Goal: Information Seeking & Learning: Learn about a topic

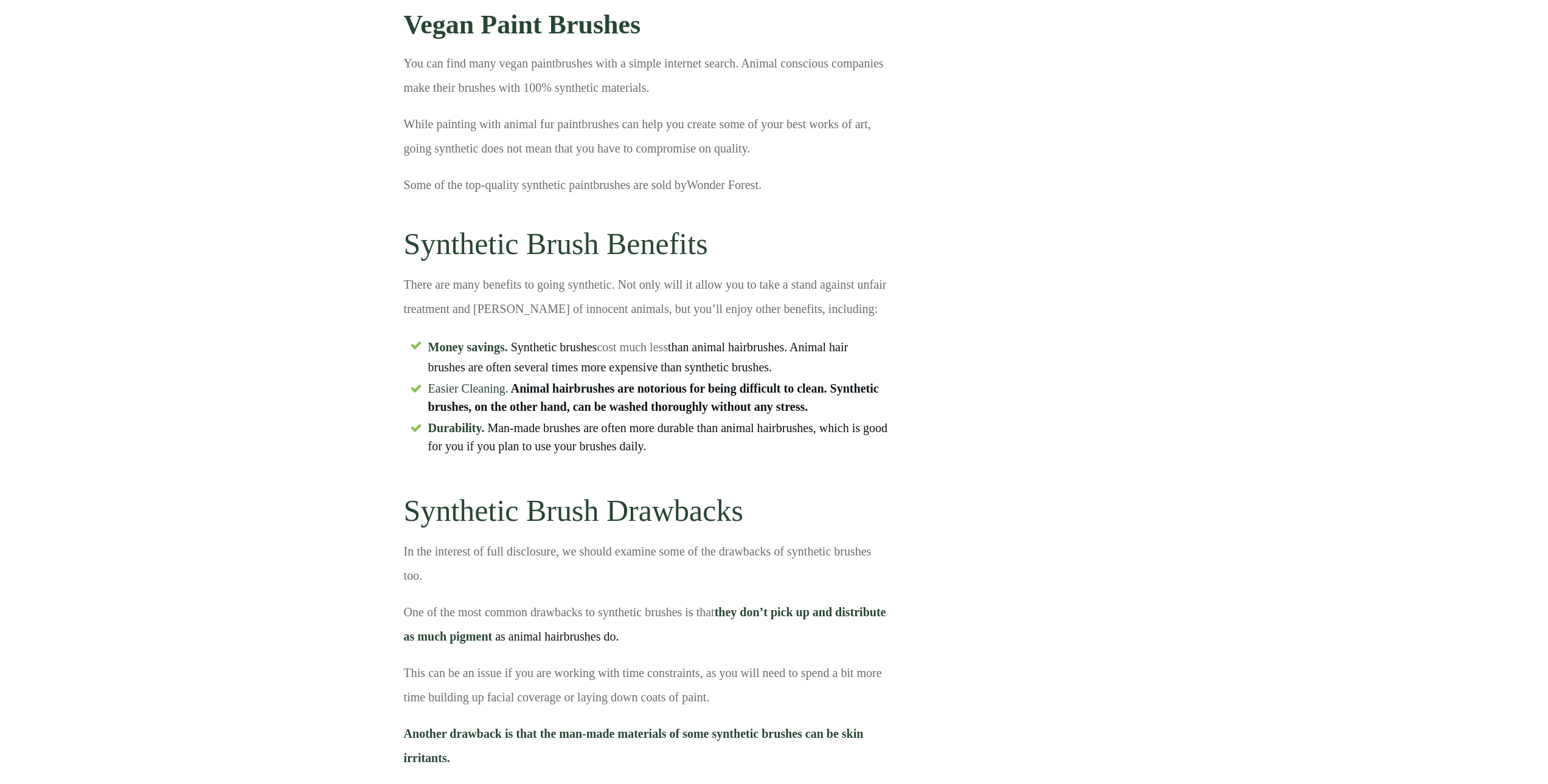
scroll to position [4536, 0]
drag, startPoint x: 518, startPoint y: 288, endPoint x: 632, endPoint y: 281, distance: 114.2
click at [632, 281] on p "There are many benefits to going synthetic. Not only will it allow you to take …" at bounding box center [646, 300] width 484 height 58
click at [624, 267] on h2 "Synthetic Brush Benefits" at bounding box center [646, 238] width 484 height 64
drag, startPoint x: 408, startPoint y: 251, endPoint x: 597, endPoint y: 257, distance: 189.1
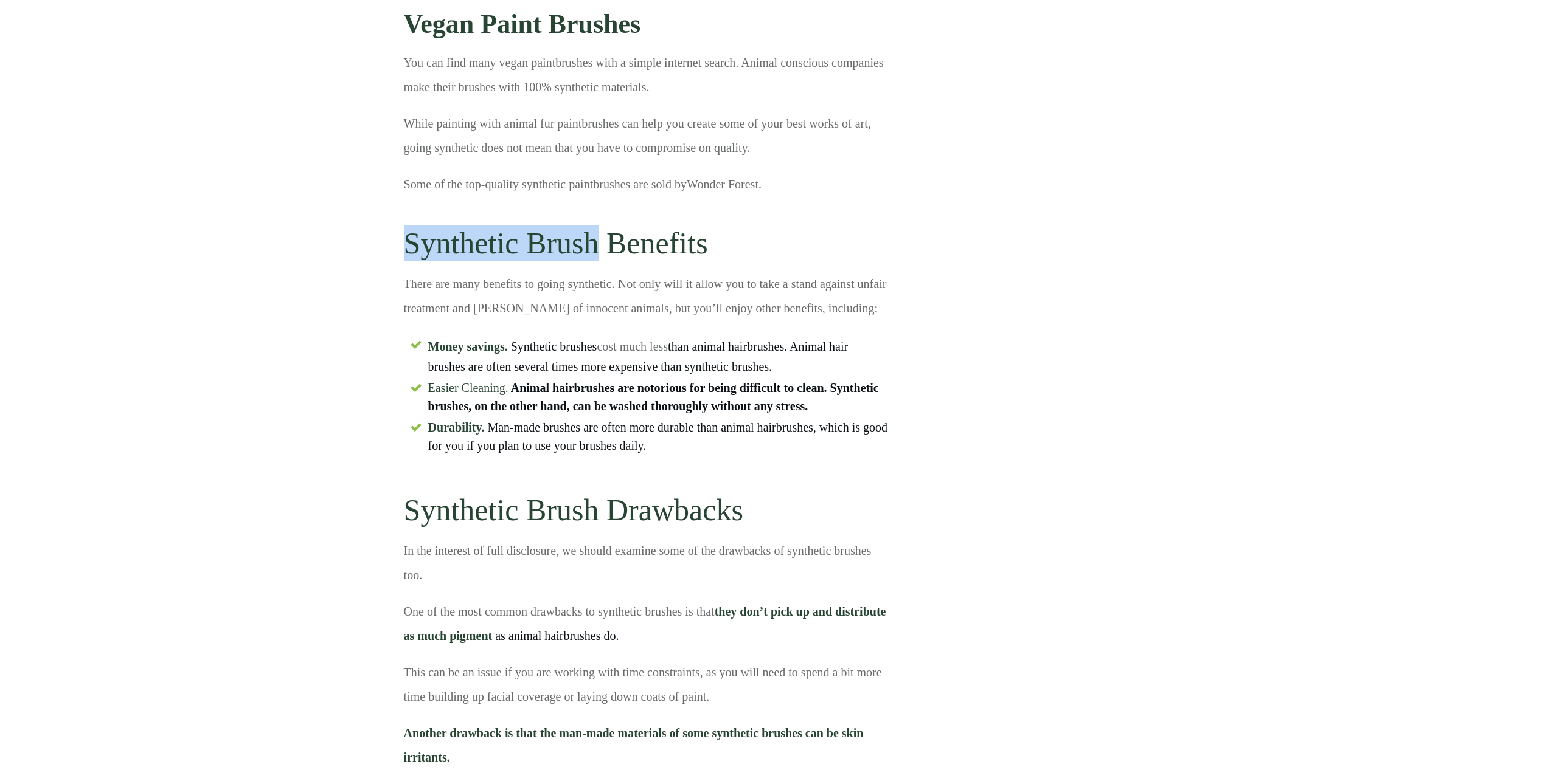
click at [597, 257] on h2 "Synthetic Brush Benefits" at bounding box center [646, 238] width 484 height 64
copy h2 "Synthetic Brush"
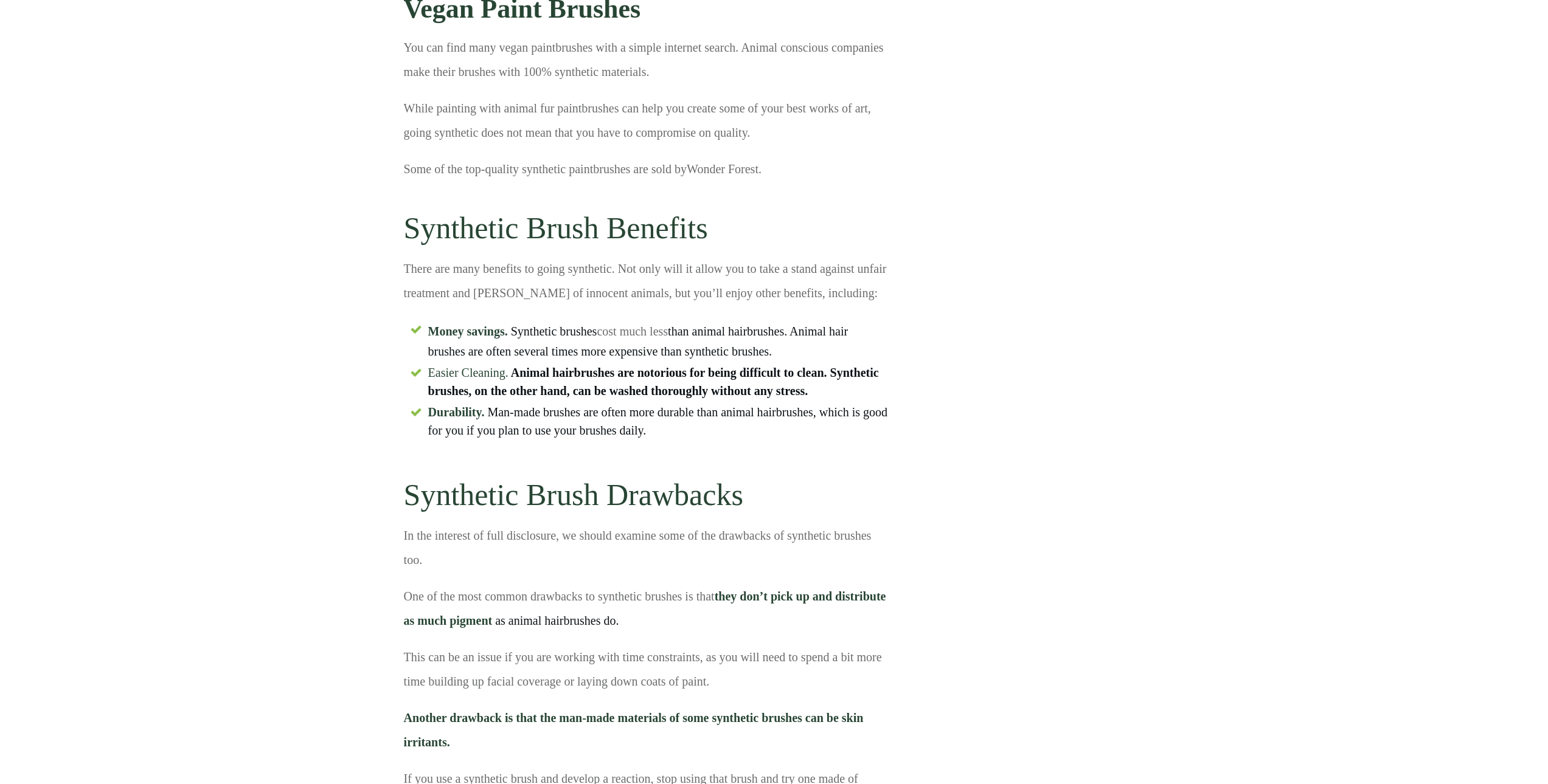
scroll to position [4553, 0]
click at [533, 291] on p "There are many benefits to going synthetic. Not only will it allow you to take …" at bounding box center [646, 283] width 484 height 58
drag, startPoint x: 724, startPoint y: 375, endPoint x: 762, endPoint y: 375, distance: 38.0
click at [762, 375] on span "Easier Cleaning. Animal hairbrushes are notorious for being difficult to clean.…" at bounding box center [658, 380] width 460 height 37
click at [762, 400] on li "Easier Cleaning. Animal hairbrushes are notorious for being difficult to clean.…" at bounding box center [646, 381] width 484 height 39
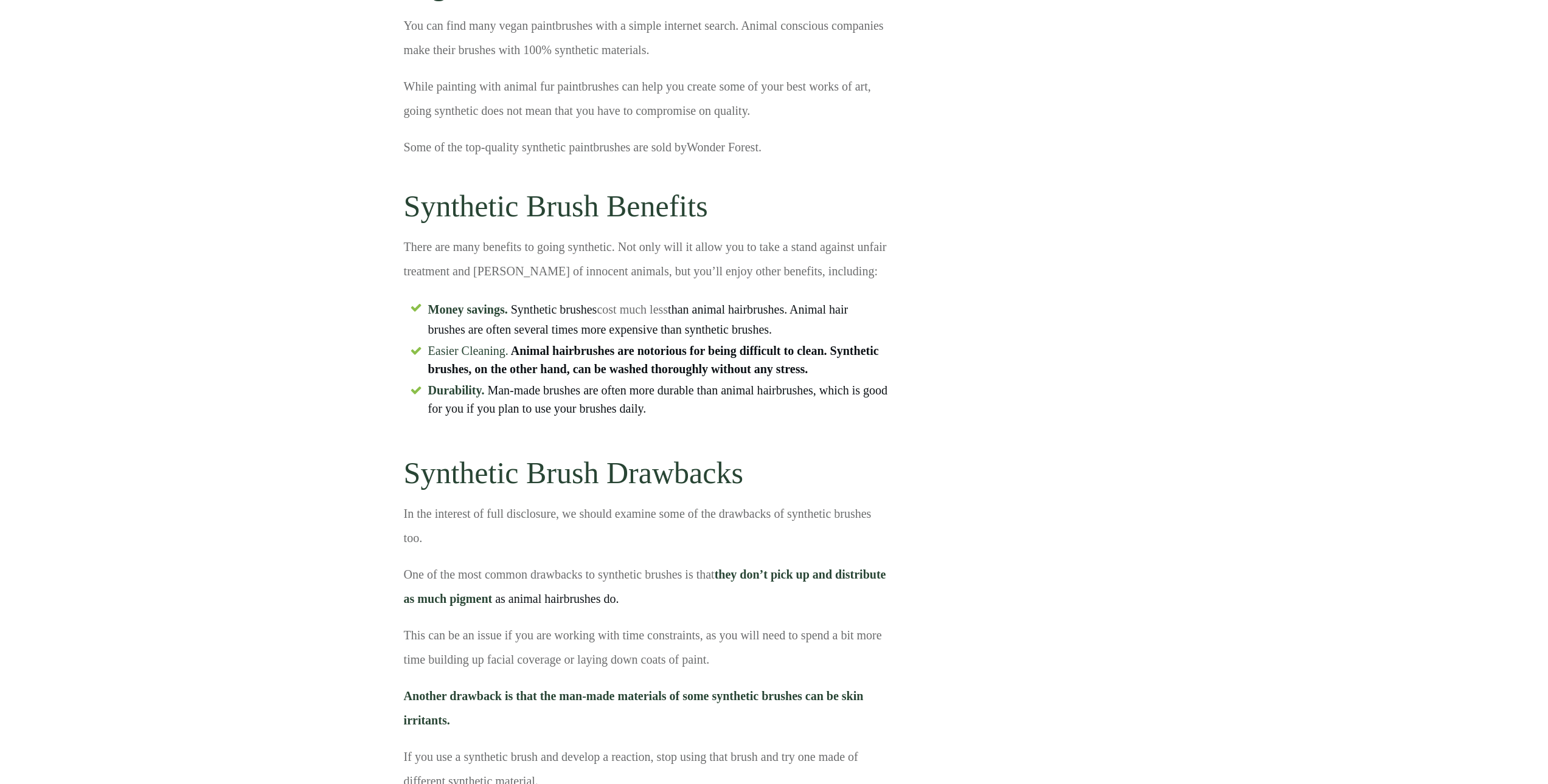
scroll to position [4575, 0]
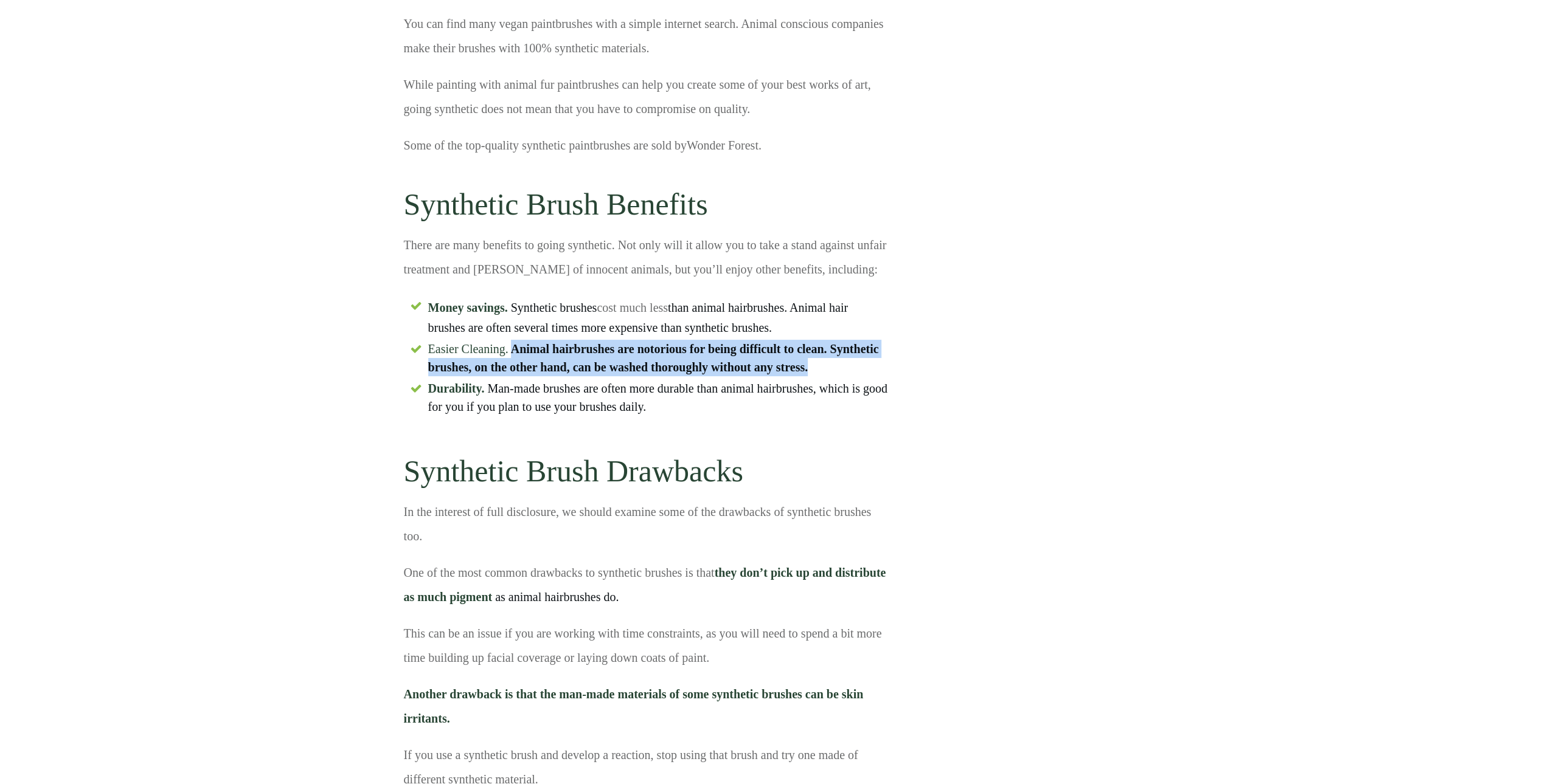
drag, startPoint x: 512, startPoint y: 350, endPoint x: 808, endPoint y: 369, distance: 296.6
click at [808, 369] on span "Easier Cleaning. Animal hairbrushes are notorious for being difficult to clean.…" at bounding box center [658, 358] width 460 height 37
copy strong "Animal hairbrushes are notorious for being difficult to clean. Synthetic brushe…"
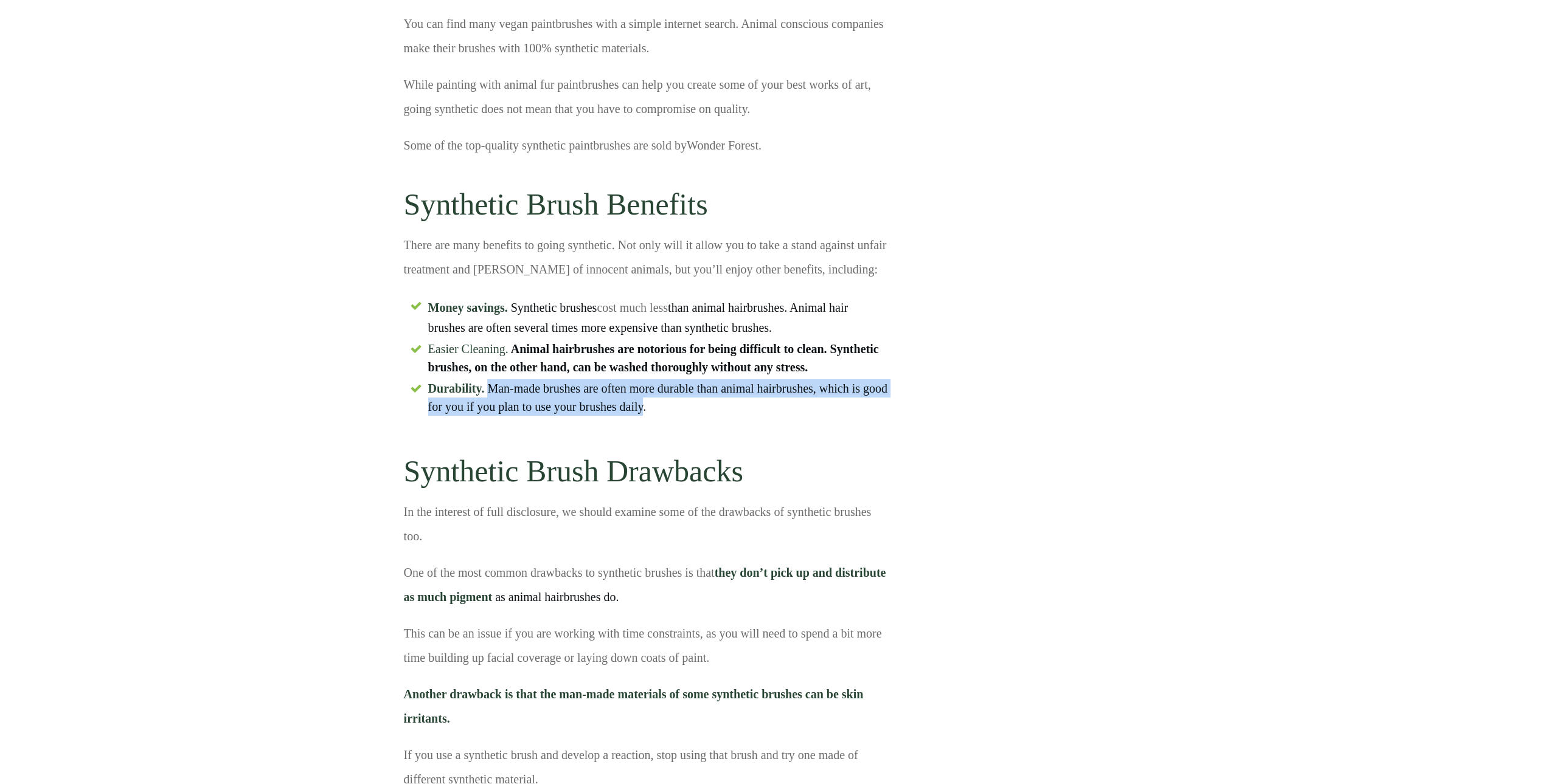
drag, startPoint x: 487, startPoint y: 386, endPoint x: 643, endPoint y: 418, distance: 159.2
click at [643, 418] on li "Durability. Man-made brushes are often more durable than animal hairbrushes, wh…" at bounding box center [646, 399] width 484 height 39
copy span "Man-made brushes are often more durable than animal hairbrushes, which is good …"
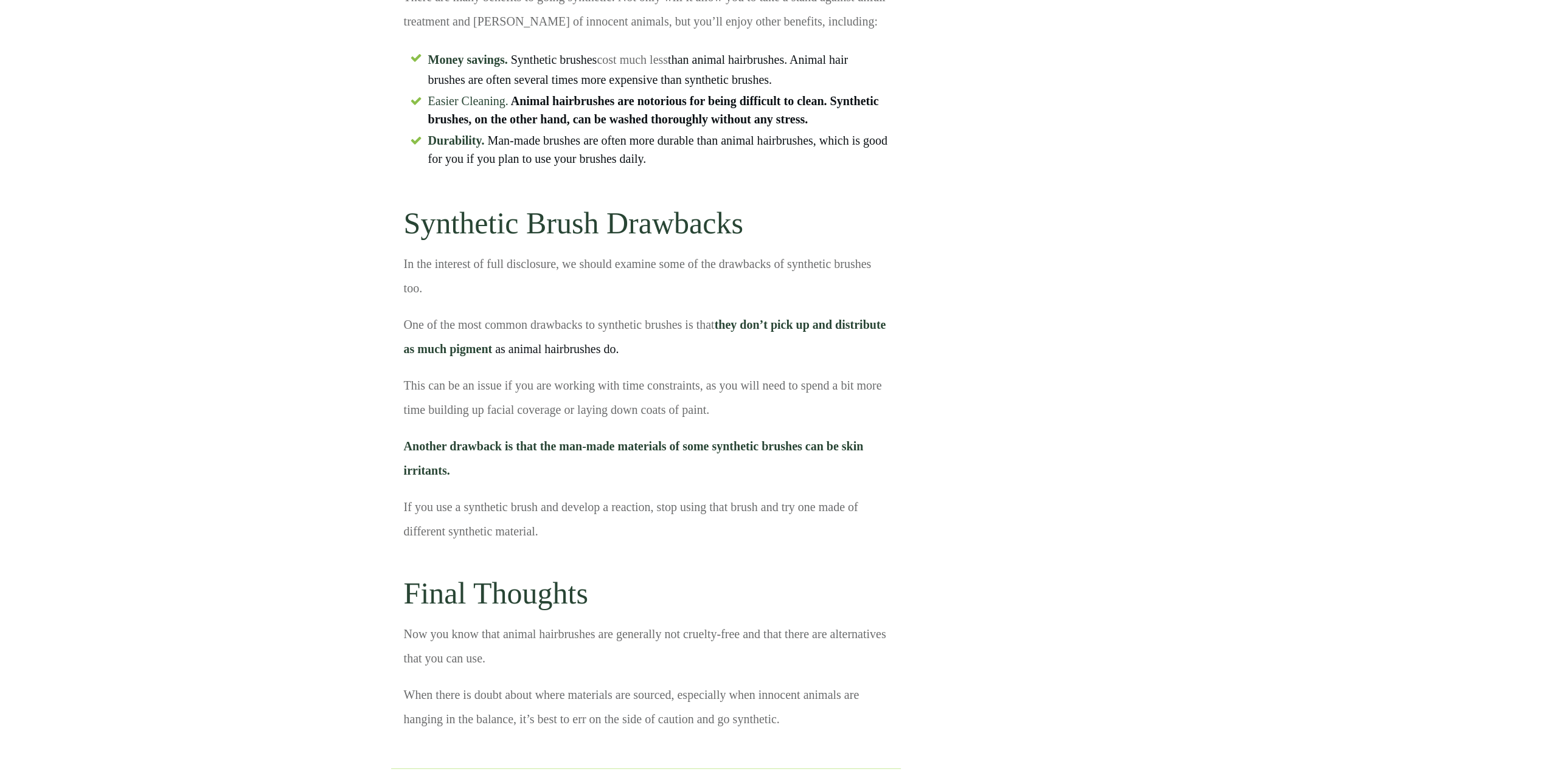
scroll to position [4829, 0]
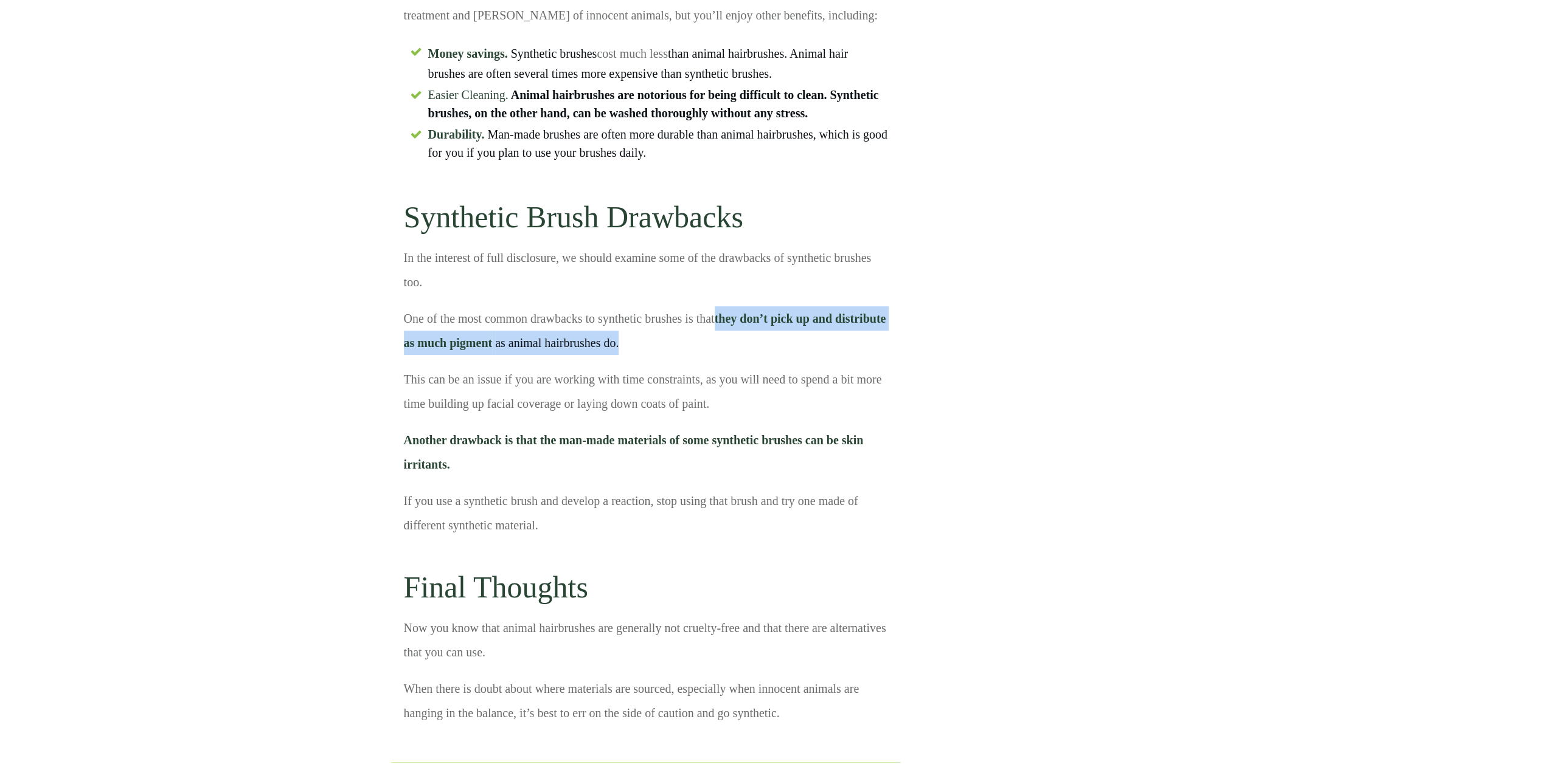
drag, startPoint x: 718, startPoint y: 316, endPoint x: 672, endPoint y: 360, distance: 63.7
click at [672, 360] on p "One of the most common drawbacks to synthetic brushes is that they don’t pick u…" at bounding box center [646, 336] width 484 height 61
copy p "they don’t pick up and distribute as much pigment as animal hairbrushes do."
